Goal: Transaction & Acquisition: Subscribe to service/newsletter

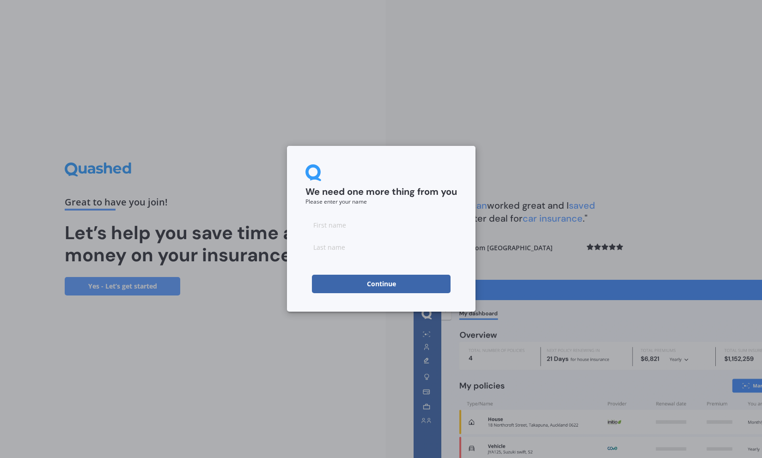
click at [328, 221] on input at bounding box center [381, 225] width 152 height 18
type input "[PERSON_NAME]"
type input "cooool"
click at [346, 276] on button "Continue" at bounding box center [381, 284] width 139 height 18
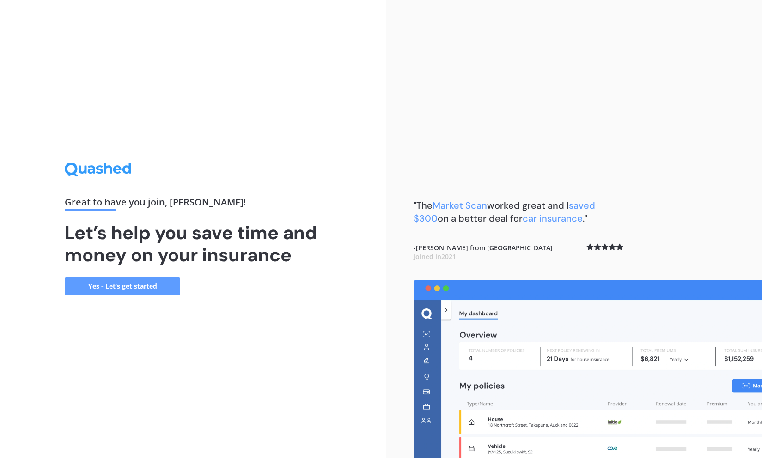
click at [161, 284] on link "Yes - Let’s get started" at bounding box center [122, 286] width 115 height 18
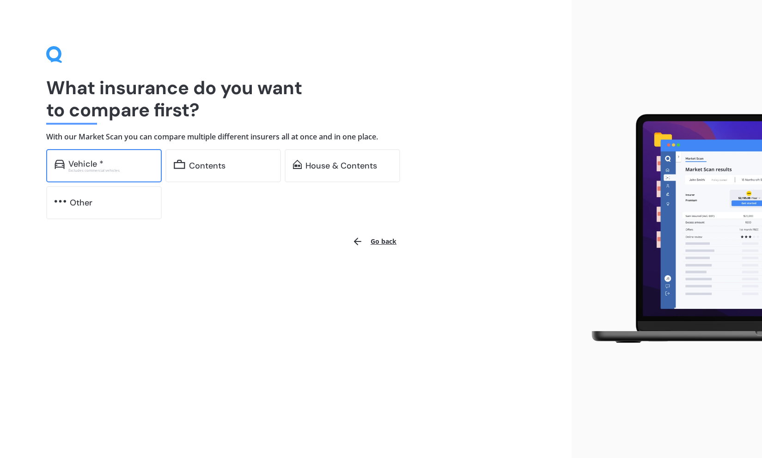
click at [122, 160] on div "Vehicle *" at bounding box center [110, 163] width 85 height 9
